Goal: Check status

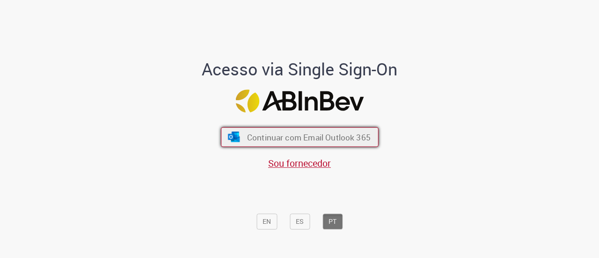
click at [340, 143] on button "Continuar com Email Outlook 365" at bounding box center [300, 137] width 158 height 20
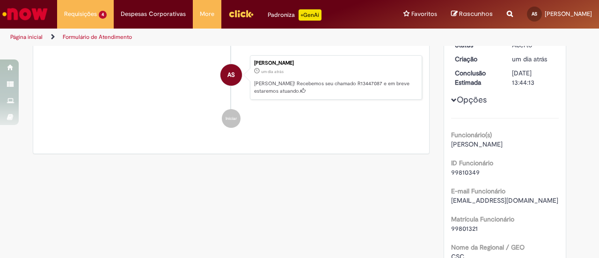
scroll to position [53, 0]
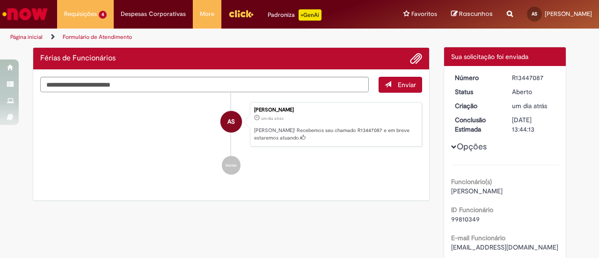
drag, startPoint x: 459, startPoint y: 75, endPoint x: 479, endPoint y: 95, distance: 28.1
click at [479, 73] on dl "Número R13447087 Status [GEOGRAPHIC_DATA] Criação um dia atrás um dia atrás Con…" at bounding box center [505, 73] width 115 height 0
click at [473, 175] on div "Funcionário(s) Alef Henrique dos Santos" at bounding box center [505, 185] width 108 height 21
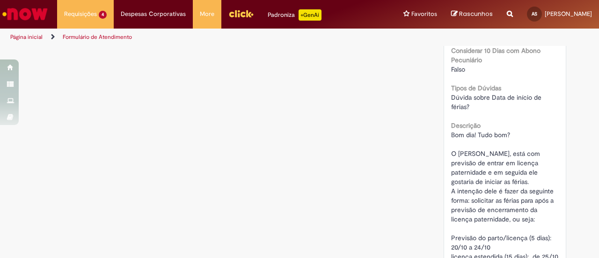
scroll to position [609, 0]
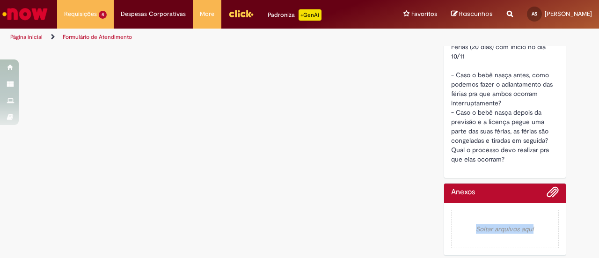
drag, startPoint x: 464, startPoint y: 216, endPoint x: 546, endPoint y: 209, distance: 82.7
click at [546, 210] on em "Soltar arquivos aqui" at bounding box center [505, 229] width 108 height 38
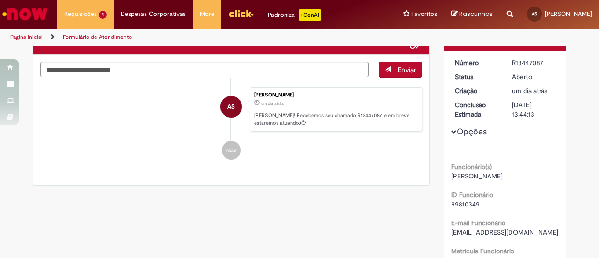
scroll to position [0, 0]
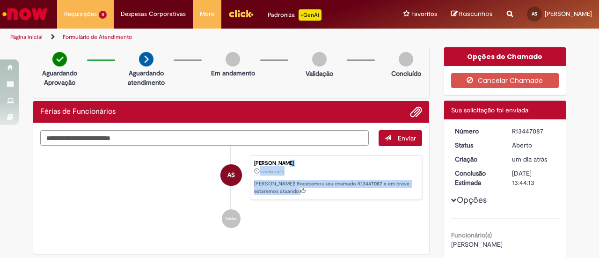
drag, startPoint x: 396, startPoint y: 211, endPoint x: 358, endPoint y: 231, distance: 42.5
click at [358, 231] on ul "AS Adriane Luiza Seabra da Silva um dia atrás um dia atrás Ola! Recebemos seu c…" at bounding box center [231, 192] width 382 height 92
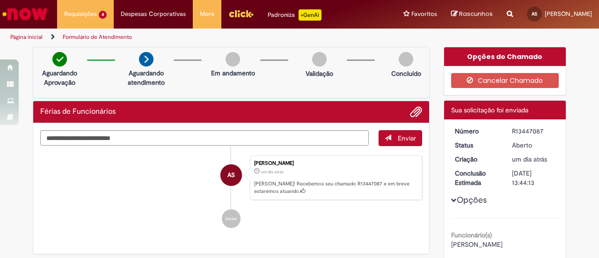
click at [357, 227] on ul "AS Adriane Luiza Seabra da Silva um dia atrás um dia atrás Ola! Recebemos seu c…" at bounding box center [231, 192] width 382 height 92
drag, startPoint x: 315, startPoint y: 186, endPoint x: 310, endPoint y: 194, distance: 10.1
click at [310, 194] on div "Adriane Luiza Seabra da Silva um dia atrás um dia atrás Ola! Recebemos seu cham…" at bounding box center [336, 177] width 172 height 45
